Goal: Find contact information: Find contact information

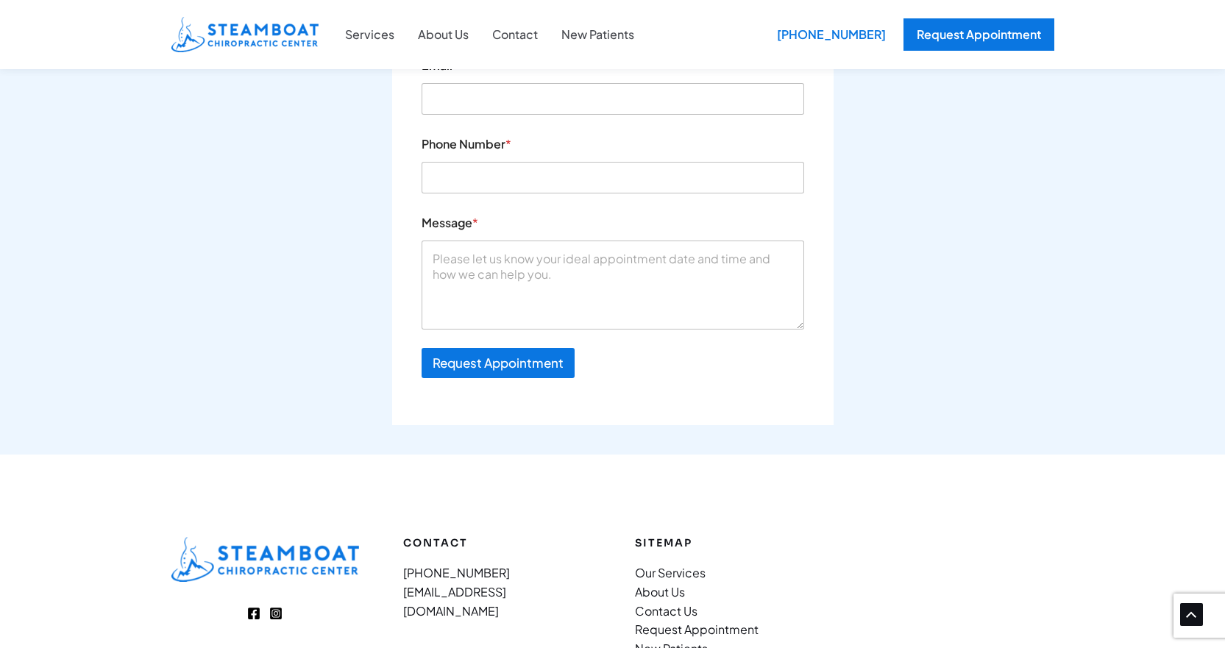
scroll to position [5053, 0]
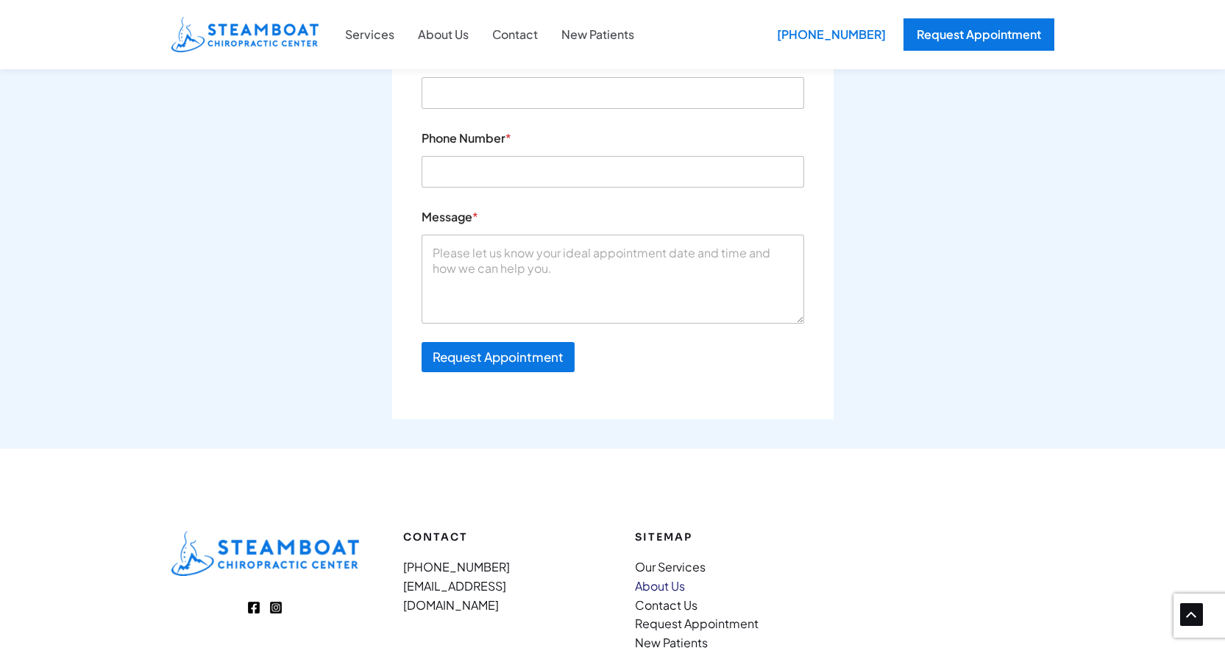
click at [663, 578] on link "About Us" at bounding box center [660, 585] width 50 height 15
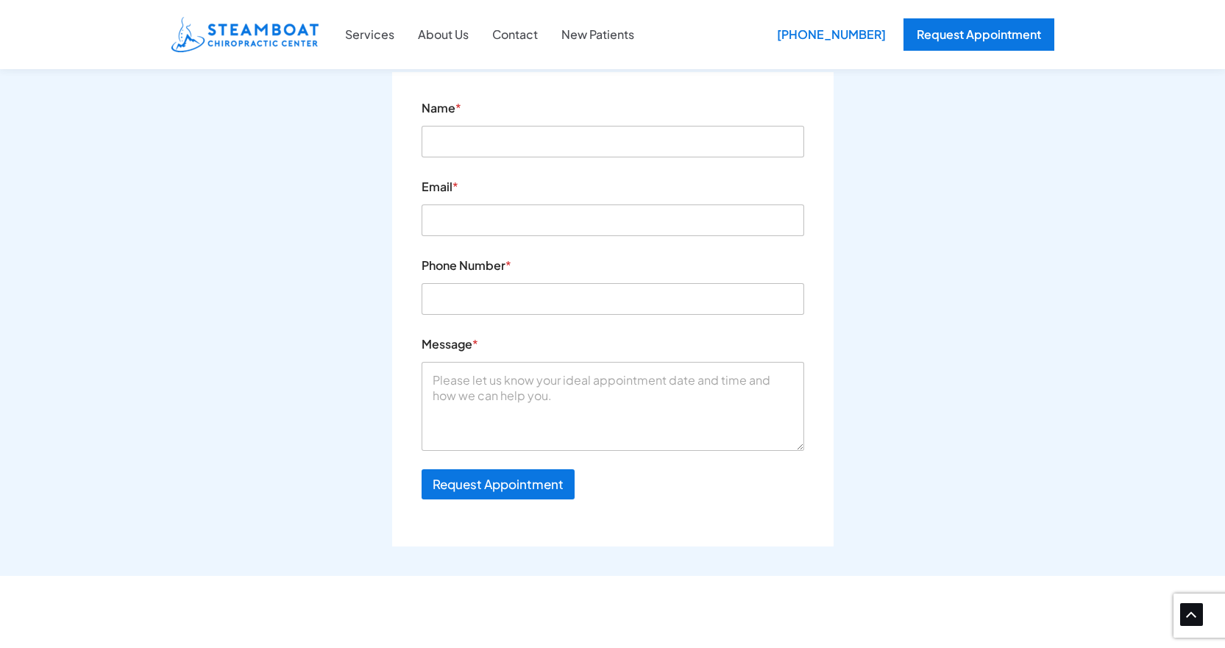
scroll to position [1030, 0]
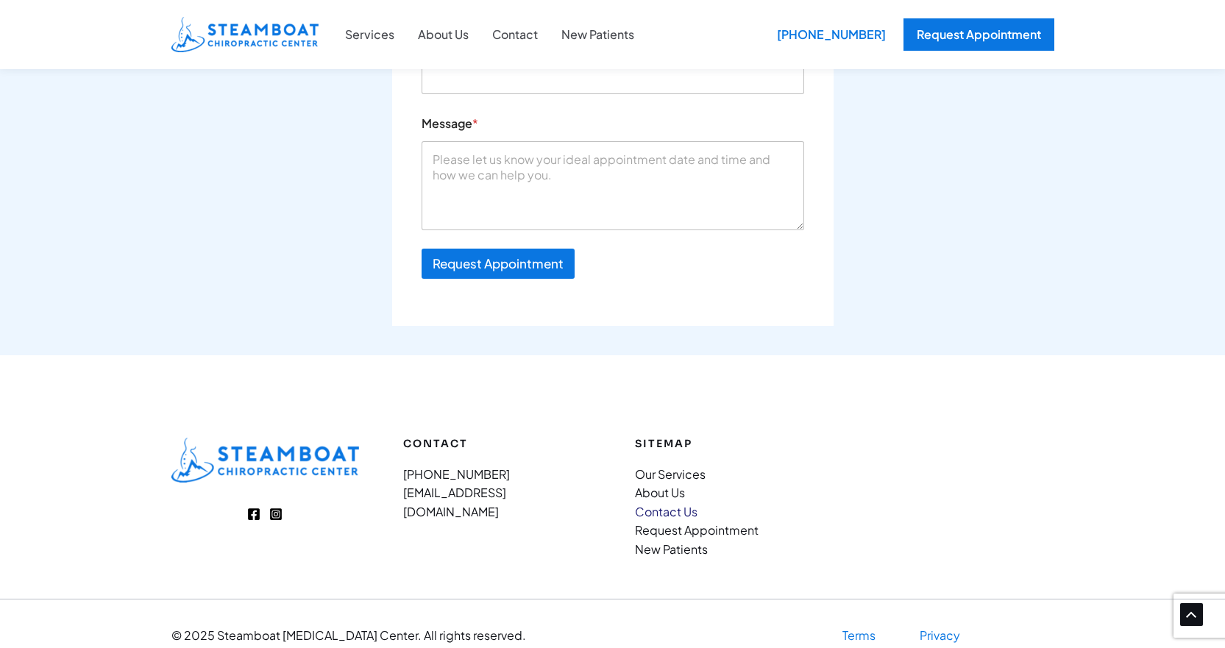
click at [672, 504] on link "Contact Us" at bounding box center [666, 511] width 63 height 15
